Goal: Task Accomplishment & Management: Use online tool/utility

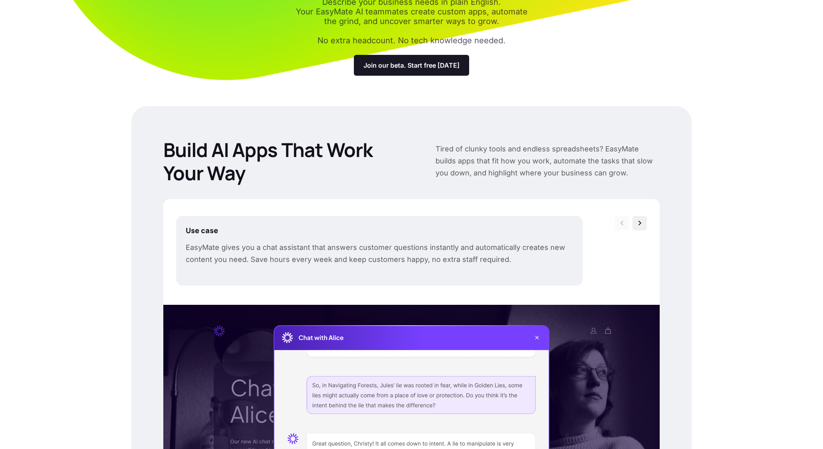
scroll to position [192, 0]
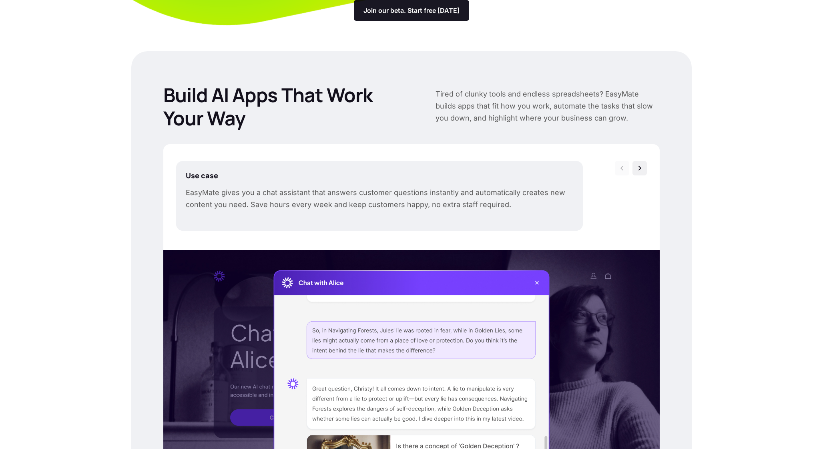
click at [393, 223] on div "Use case EasyMate gives you a chat assistant that answers customer questions in…" at bounding box center [379, 196] width 407 height 70
click at [390, 200] on p "EasyMate gives you a chat assistant that answers customer questions instantly a…" at bounding box center [380, 199] width 388 height 24
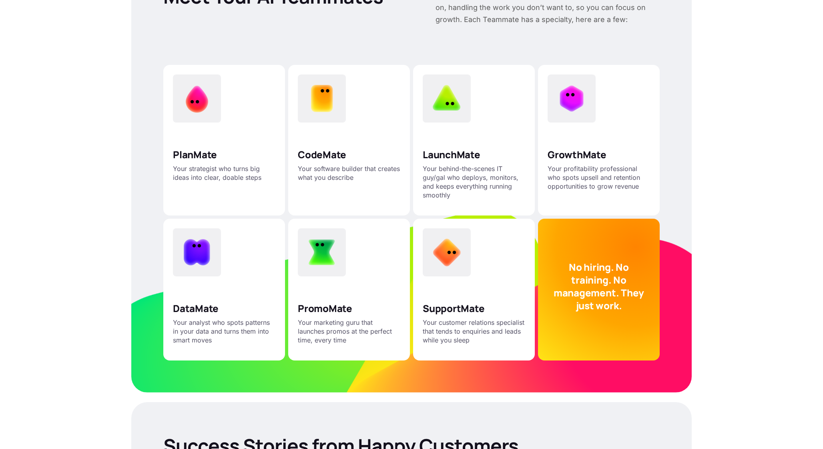
scroll to position [1628, 0]
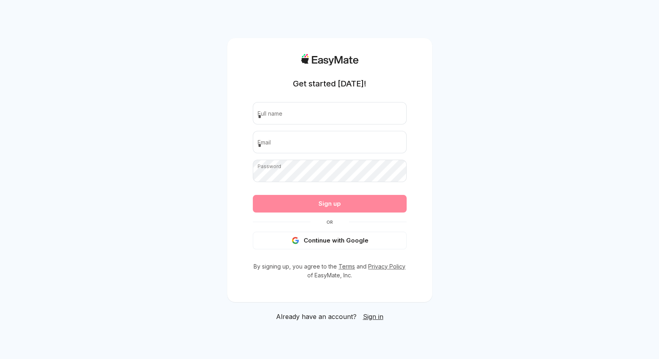
click at [195, 145] on div "Get started [DATE]! Full name Email Password Passwords must have at least 8 cha…" at bounding box center [329, 179] width 659 height 359
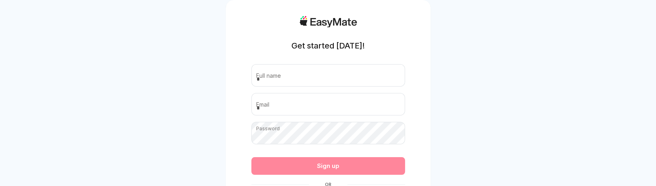
click at [151, 121] on div "Get started today! Full name Email Password Passwords must have at least 8 char…" at bounding box center [328, 141] width 656 height 283
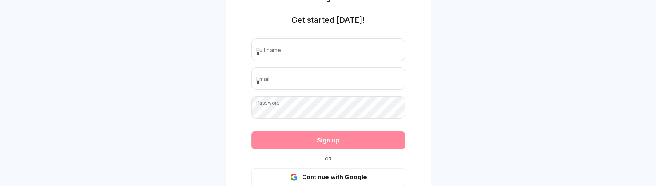
scroll to position [98, 0]
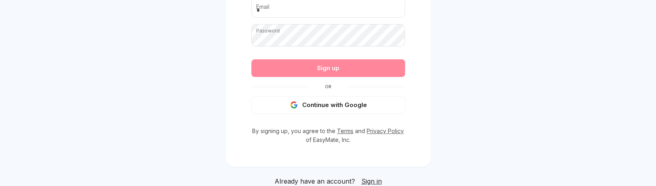
click at [370, 179] on span "Sign in" at bounding box center [372, 181] width 20 height 8
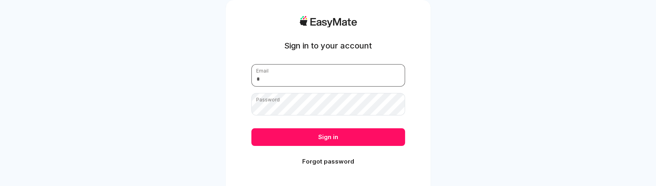
click at [333, 76] on input "email" at bounding box center [328, 75] width 154 height 22
paste input "**********"
type input "**********"
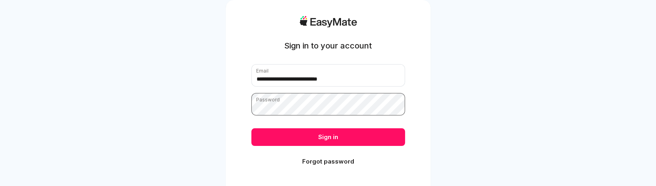
click at [251, 128] on button "Sign in" at bounding box center [328, 137] width 154 height 18
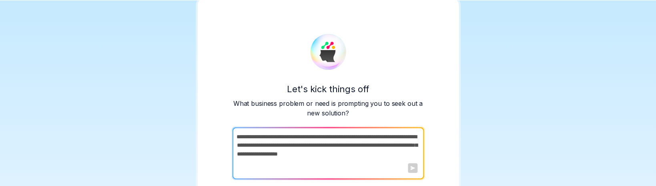
scroll to position [52, 0]
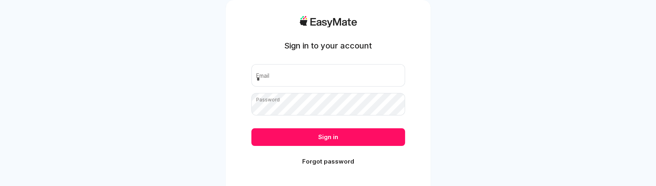
scroll to position [98, 0]
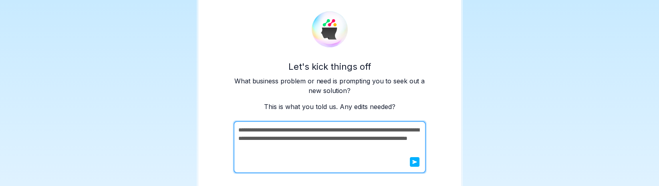
scroll to position [72, 0]
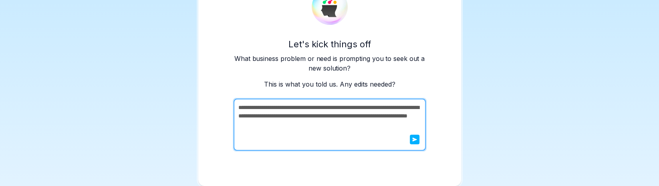
click at [378, 177] on div "**********" at bounding box center [329, 70] width 263 height 232
